Goal: Information Seeking & Learning: Learn about a topic

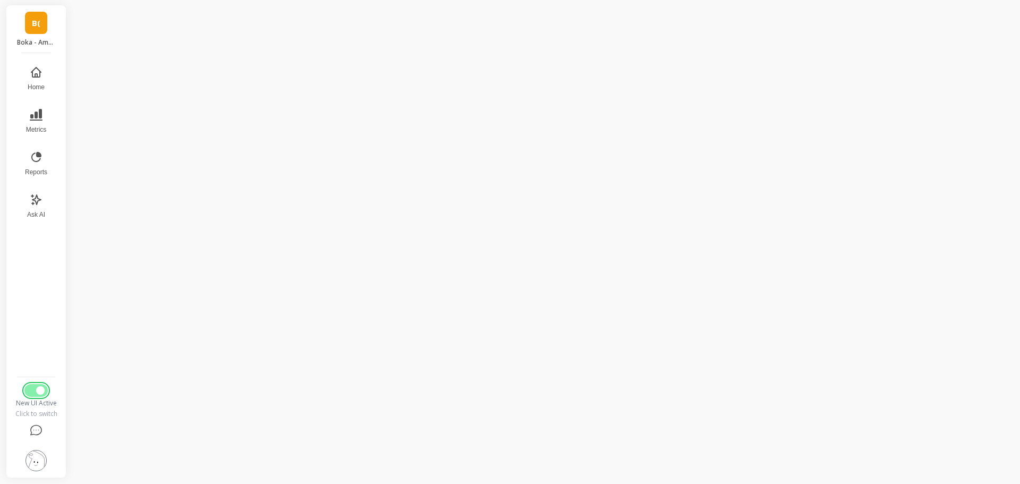
click at [31, 391] on button "Switch to Legacy UI" at bounding box center [35, 390] width 23 height 13
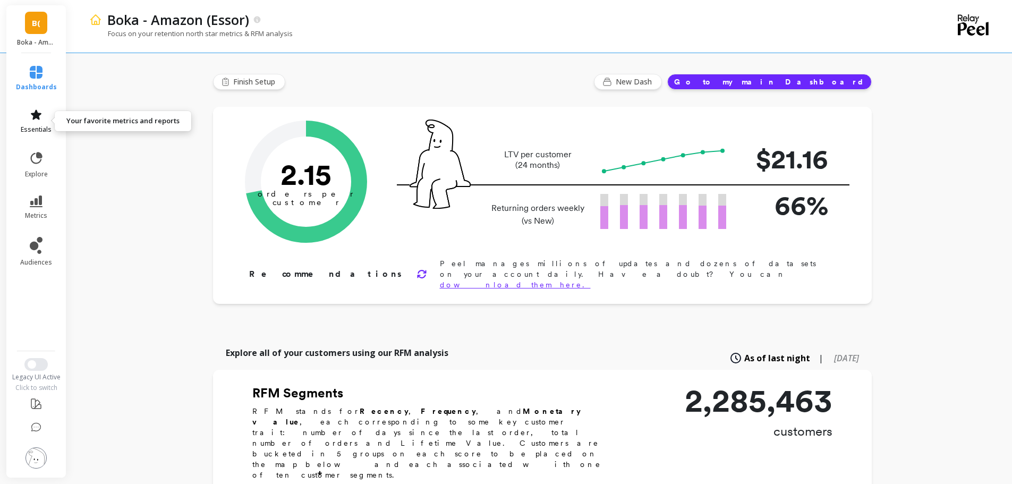
click at [37, 115] on icon at bounding box center [36, 114] width 11 height 10
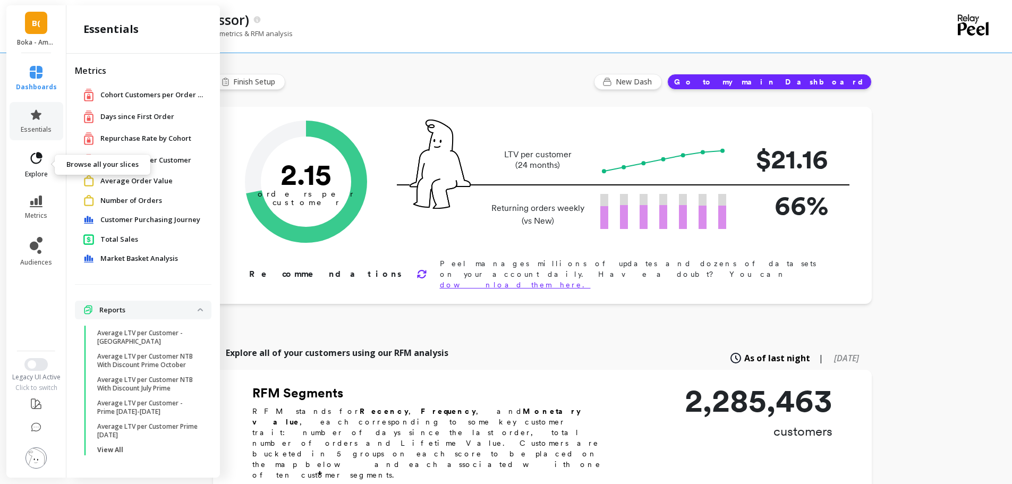
click at [26, 165] on link "explore" at bounding box center [36, 165] width 41 height 28
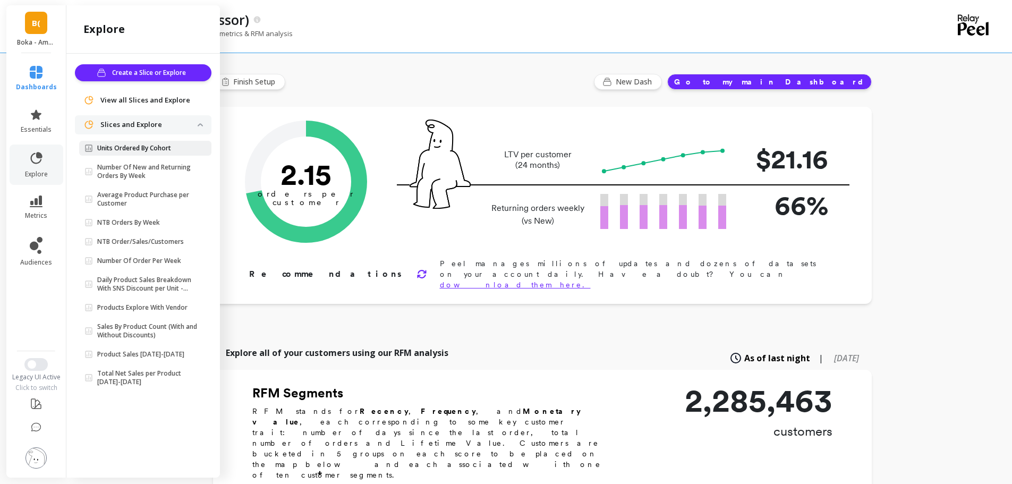
click at [130, 146] on p "Units Ordered By Cohort" at bounding box center [134, 148] width 74 height 9
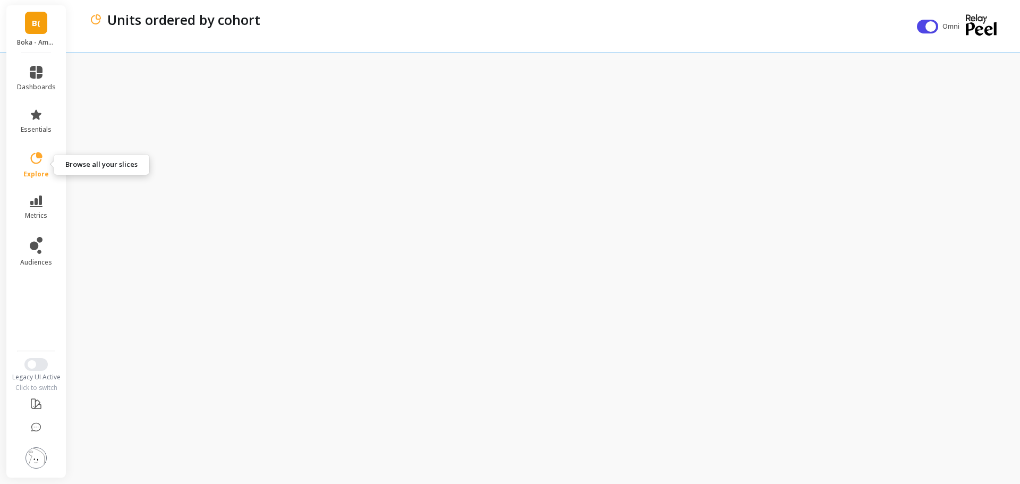
click at [37, 175] on span "explore" at bounding box center [36, 174] width 26 height 9
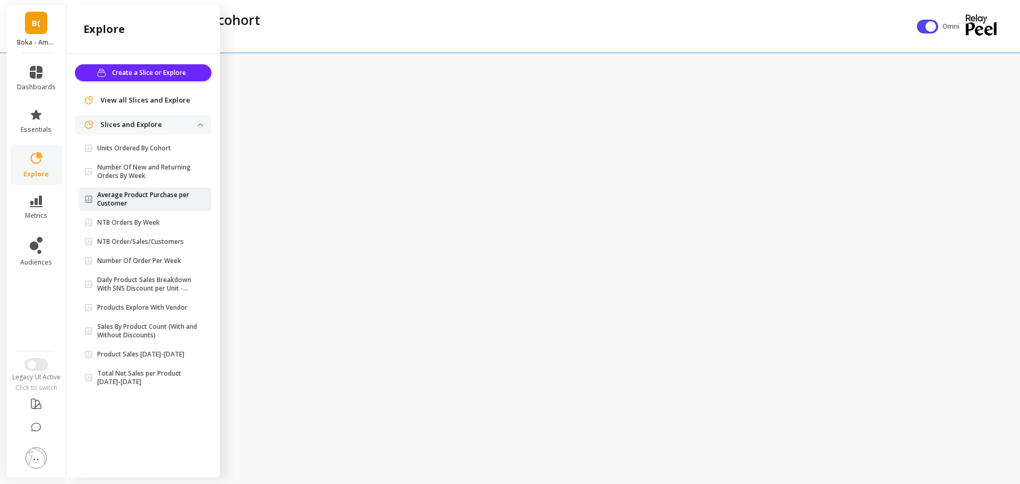
click at [131, 200] on p "Average Product Purchase per Customer" at bounding box center [147, 199] width 100 height 17
